Goal: Task Accomplishment & Management: Manage account settings

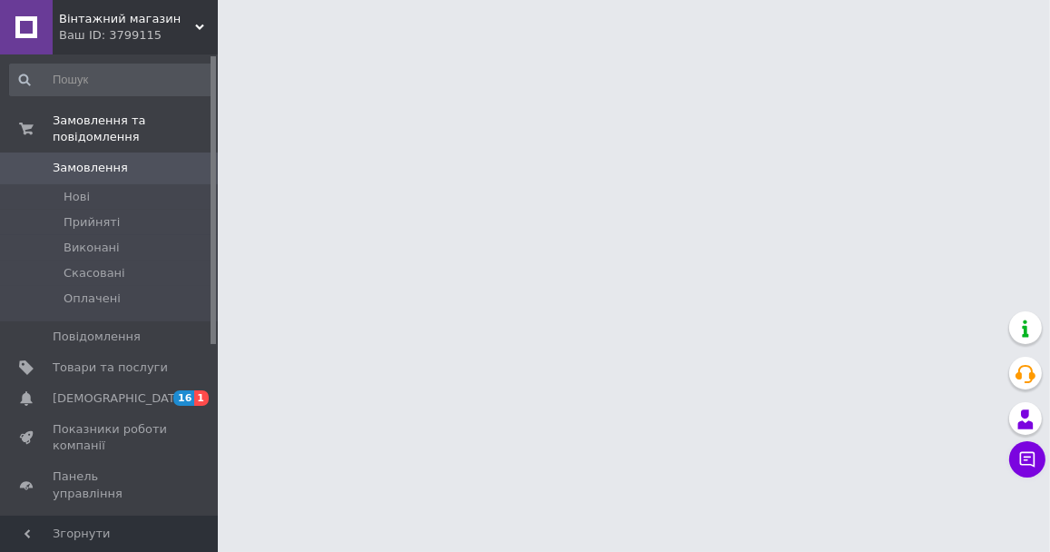
click at [117, 390] on span "[DEMOGRAPHIC_DATA]" at bounding box center [110, 398] width 115 height 16
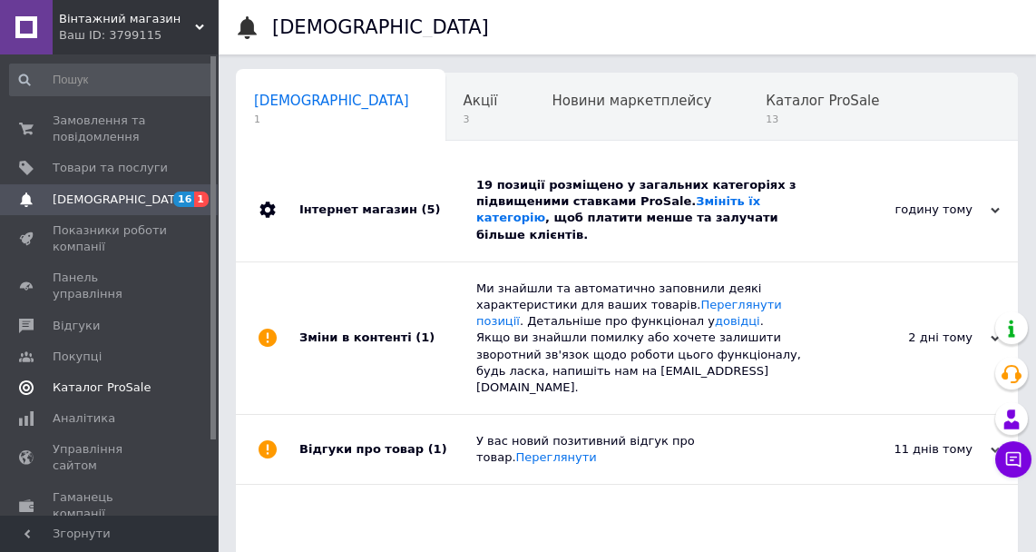
scroll to position [0, 8]
click at [427, 202] on div "Інтернет магазин (5)" at bounding box center [387, 210] width 177 height 103
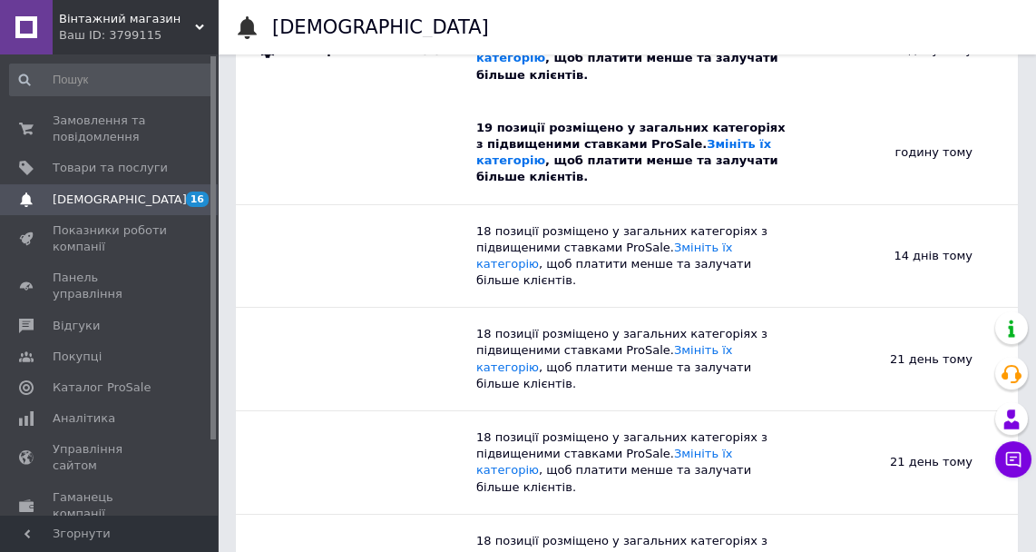
scroll to position [336, 0]
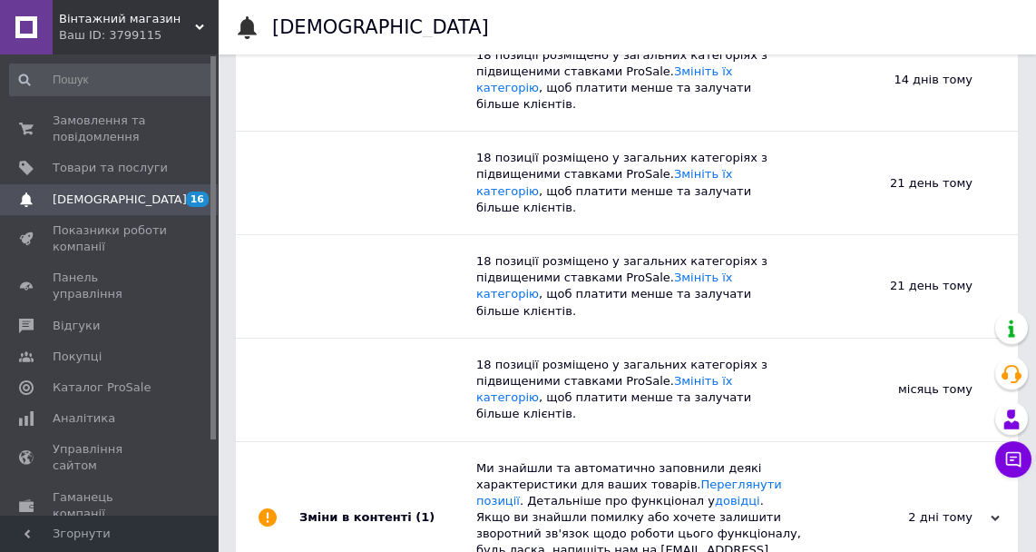
click at [416, 510] on span "(1)" at bounding box center [425, 517] width 19 height 14
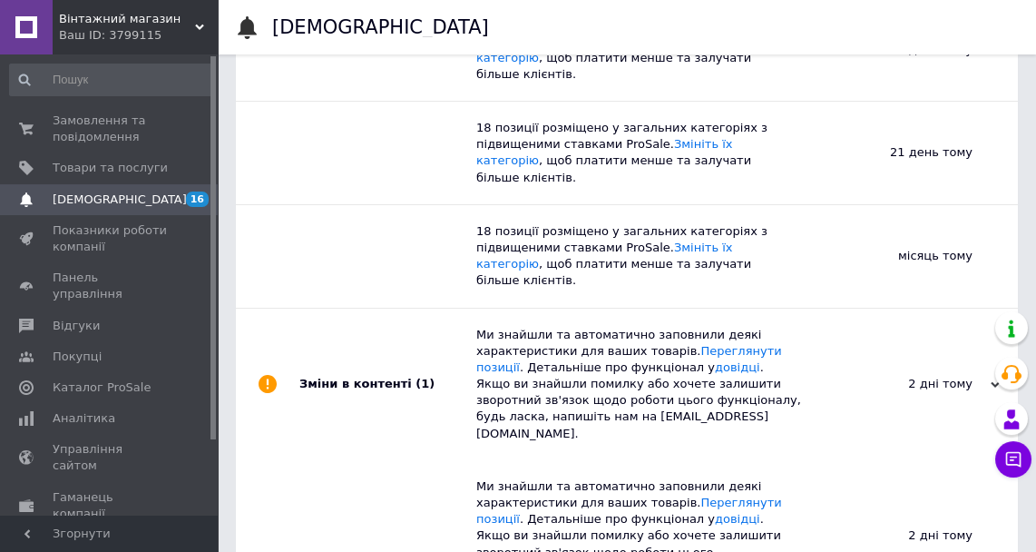
scroll to position [471, 0]
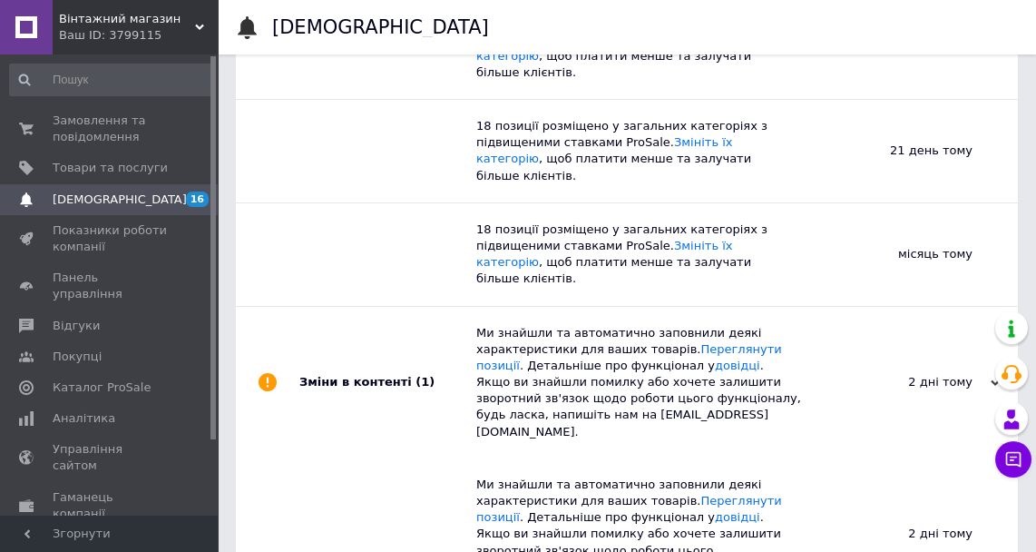
click at [344, 307] on div "Зміни в контенті (1)" at bounding box center [387, 383] width 177 height 152
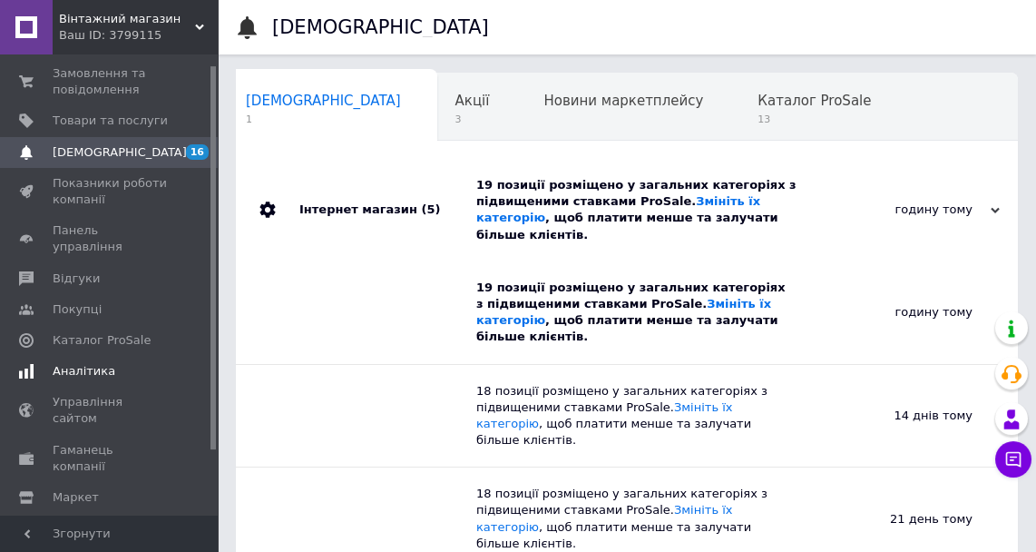
scroll to position [90, 0]
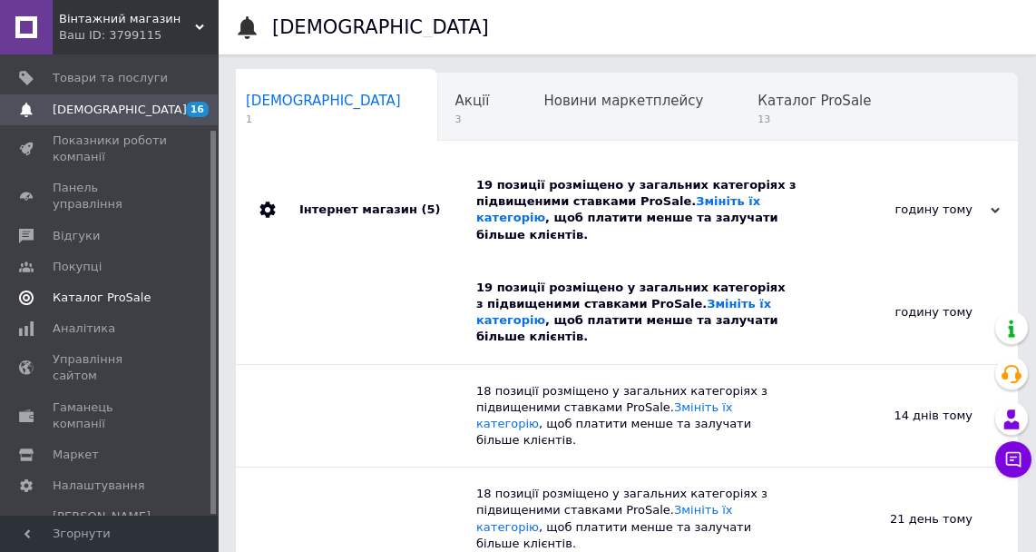
click at [90, 289] on span "Каталог ProSale" at bounding box center [102, 297] width 98 height 16
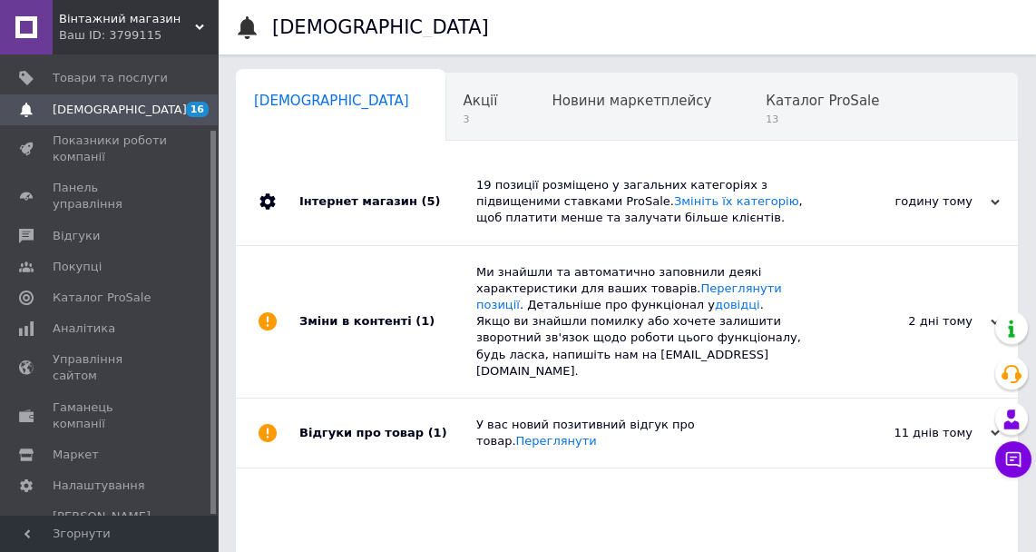
scroll to position [0, 8]
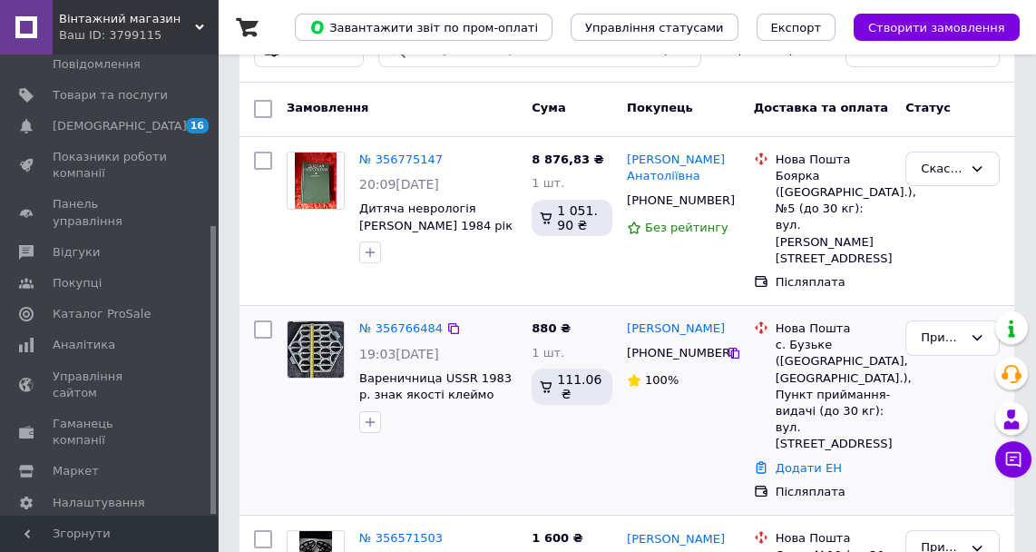
scroll to position [91, 0]
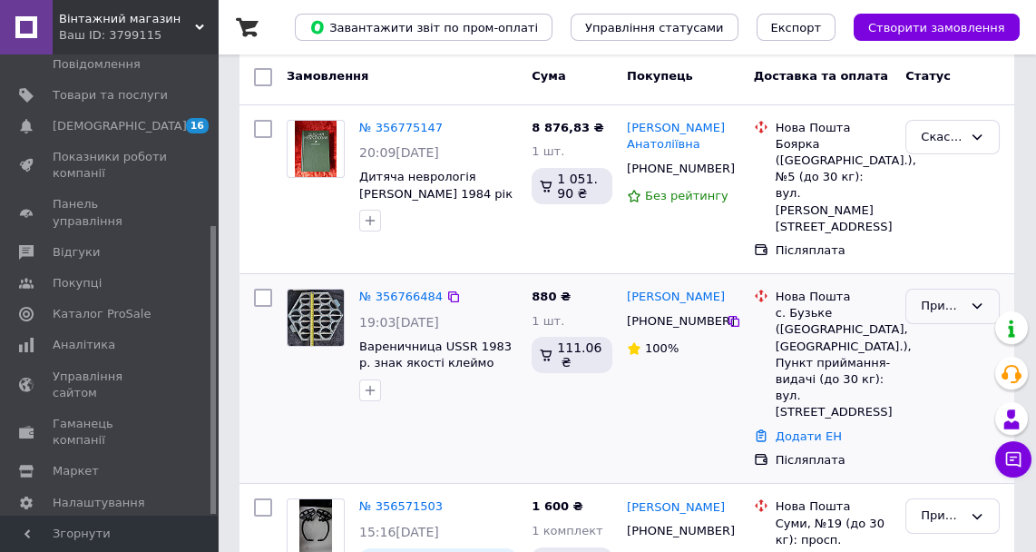
click at [938, 297] on div "Прийнято" at bounding box center [942, 306] width 42 height 19
click at [943, 328] on li "Виконано" at bounding box center [953, 345] width 93 height 34
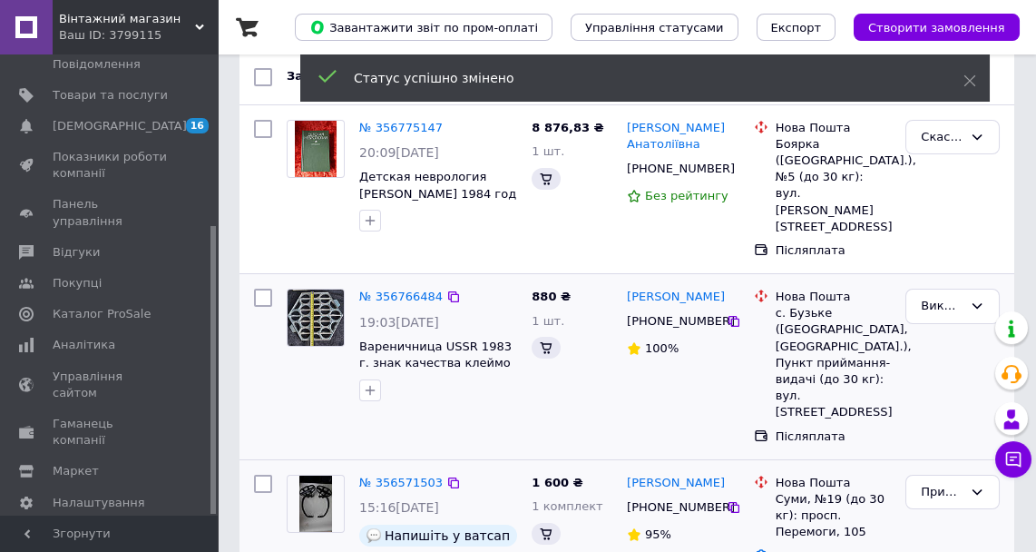
click at [936, 469] on div "Прийнято" at bounding box center [952, 545] width 109 height 156
click at [936, 483] on div "Прийнято" at bounding box center [942, 492] width 42 height 19
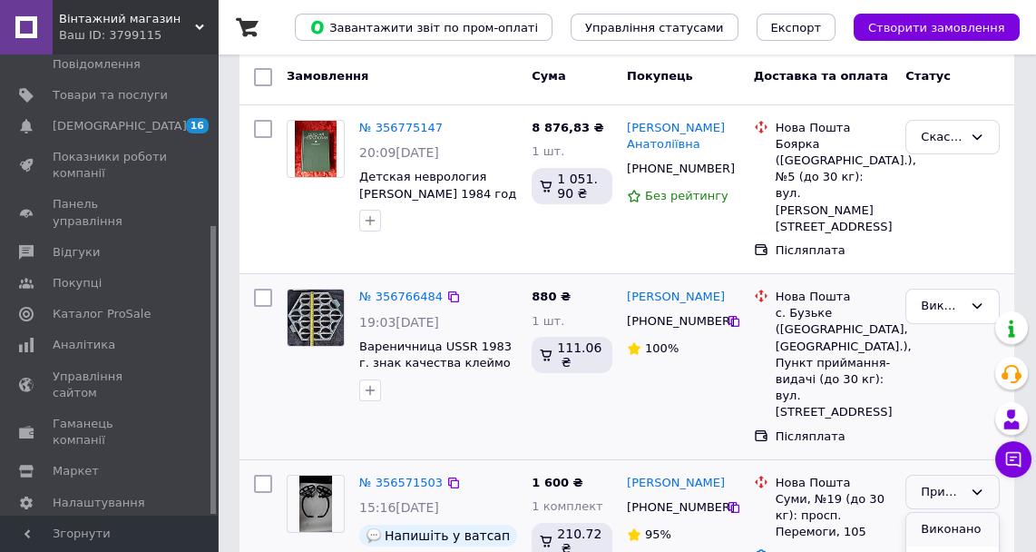
click at [938, 513] on li "Виконано" at bounding box center [953, 530] width 93 height 34
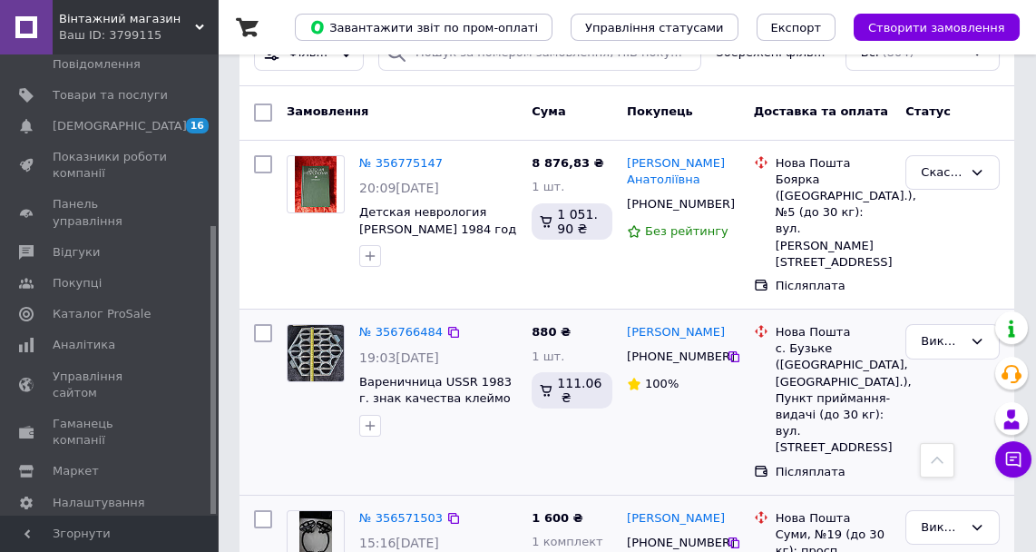
scroll to position [0, 0]
